Goal: Check status: Check status

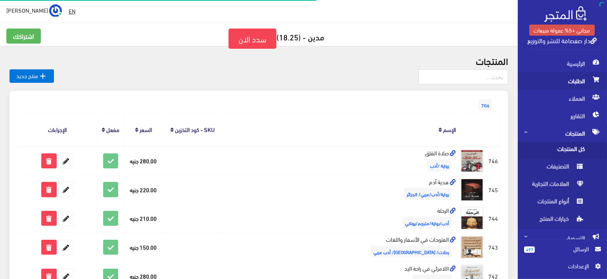
click at [576, 75] on span "الطلبات" at bounding box center [562, 80] width 77 height 17
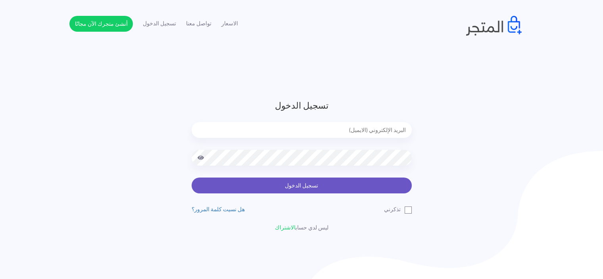
type input "[EMAIL_ADDRESS][DOMAIN_NAME]"
click at [377, 187] on button "تسجيل الدخول" at bounding box center [302, 186] width 220 height 16
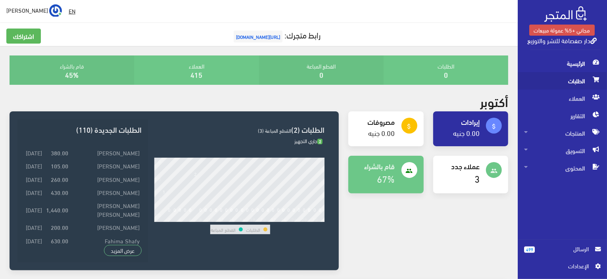
click at [565, 83] on span "الطلبات" at bounding box center [562, 80] width 77 height 17
